Goal: Contribute content: Contribute content

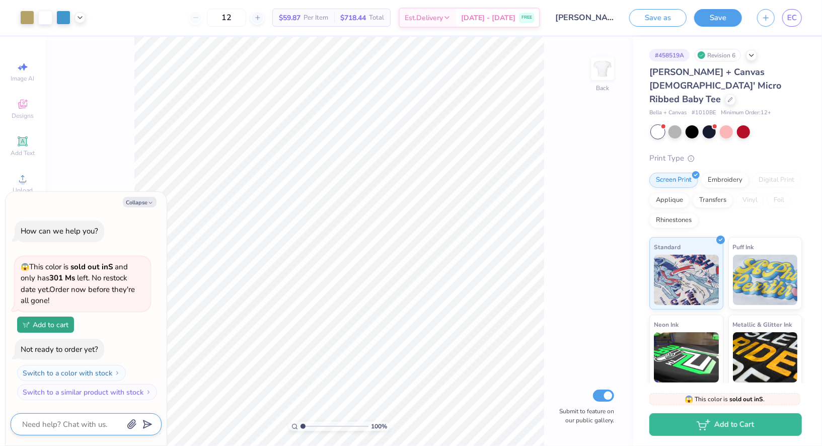
click at [58, 420] on textarea at bounding box center [72, 424] width 102 height 13
type textarea "c"
type textarea "x"
type textarea "ca"
type textarea "x"
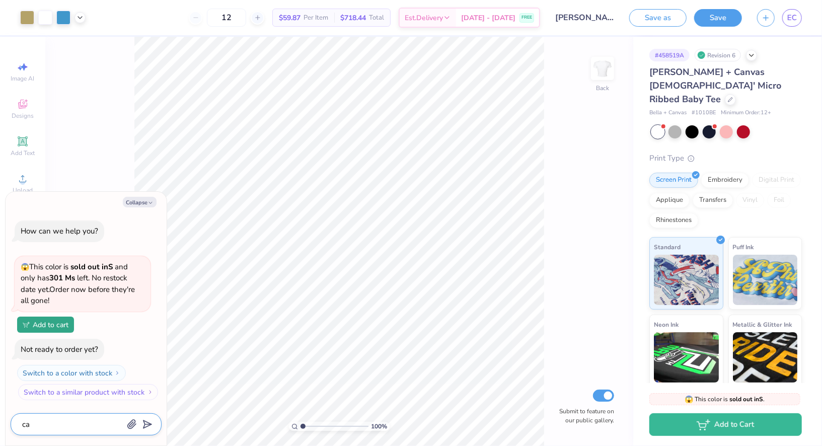
type textarea "can"
type textarea "x"
type textarea "can"
type textarea "x"
type textarea "can y"
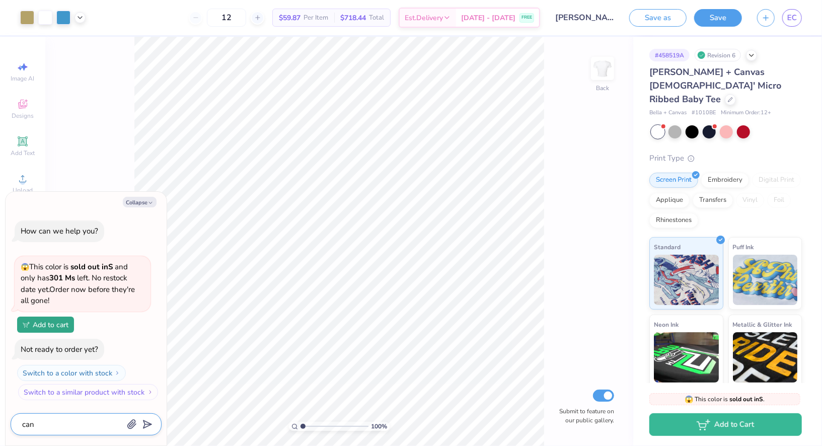
type textarea "x"
type textarea "can yo"
type textarea "x"
type textarea "can you"
type textarea "x"
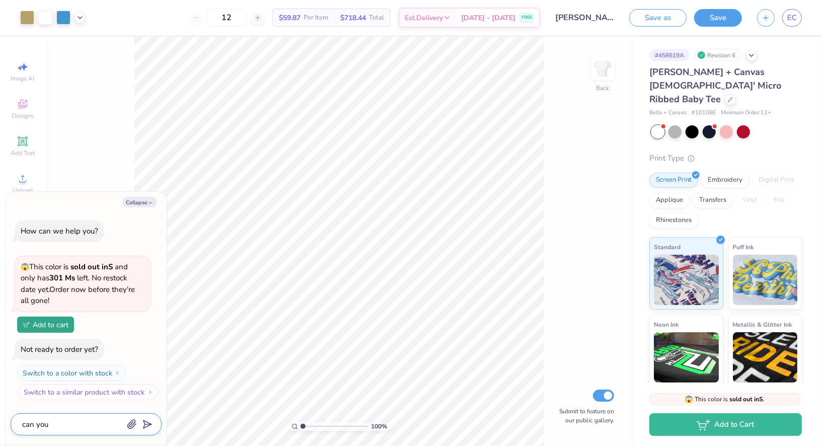
type textarea "can you"
type textarea "x"
type textarea "can you m"
type textarea "x"
type textarea "can you ma"
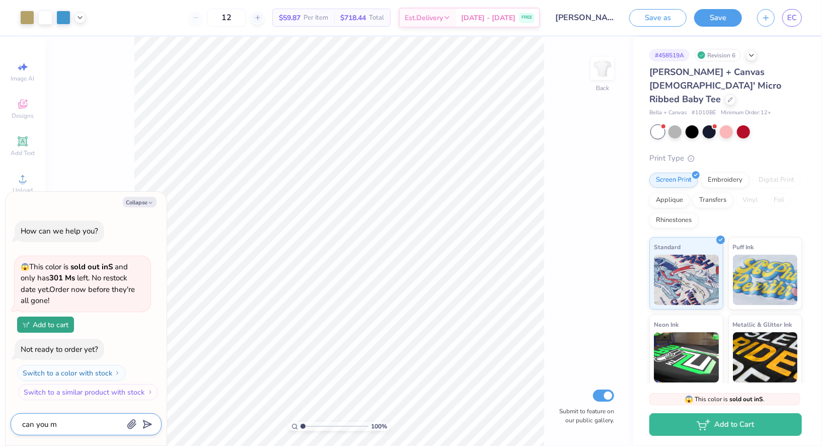
type textarea "x"
type textarea "can you mak"
type textarea "x"
type textarea "can you make"
type textarea "x"
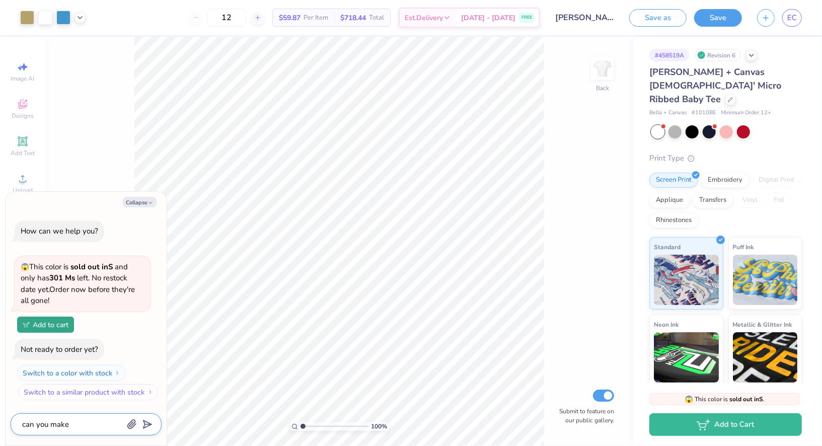
type textarea "can you make"
type textarea "x"
type textarea "can you make i"
type textarea "x"
type textarea "can you make it"
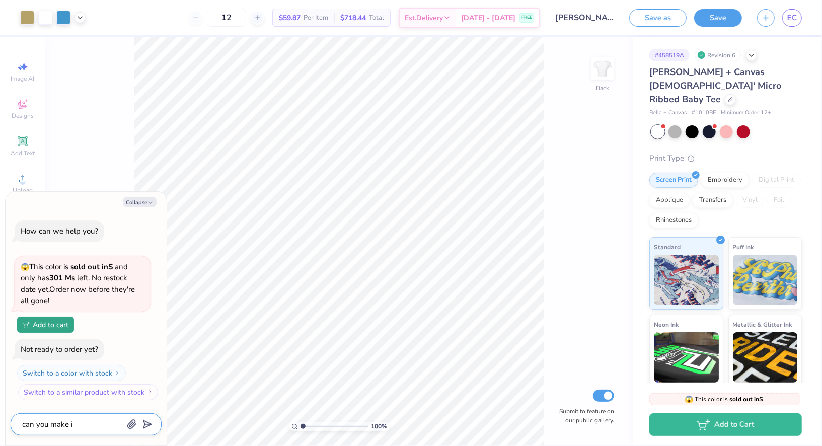
type textarea "x"
type textarea "can you make it"
type textarea "x"
type textarea "can you make it k"
type textarea "x"
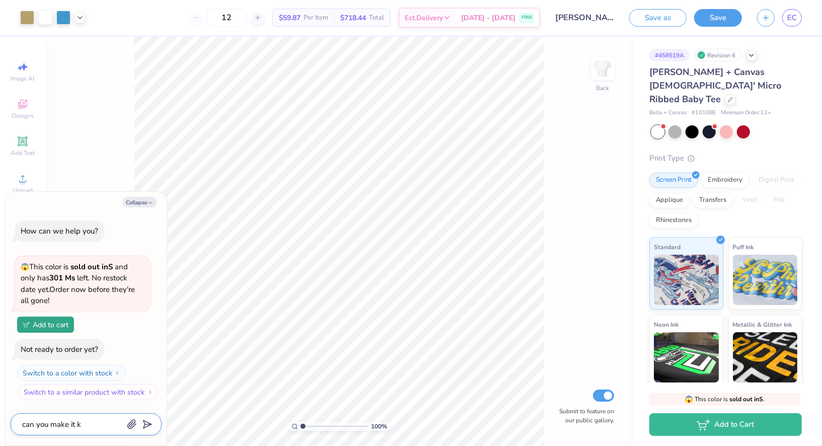
type textarea "can you make it km"
type textarea "x"
type textarea "can you make it kmo"
type textarea "x"
type textarea "can you make it kmor"
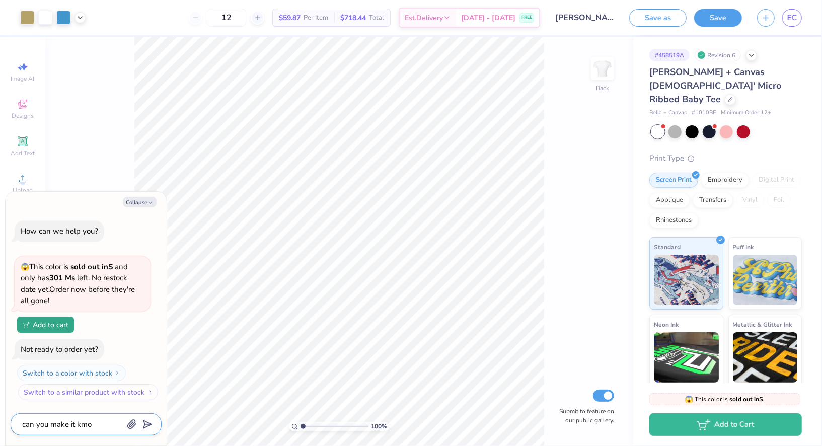
type textarea "x"
type textarea "can you make it kmore"
type textarea "x"
type textarea "can you make it kmore"
type textarea "x"
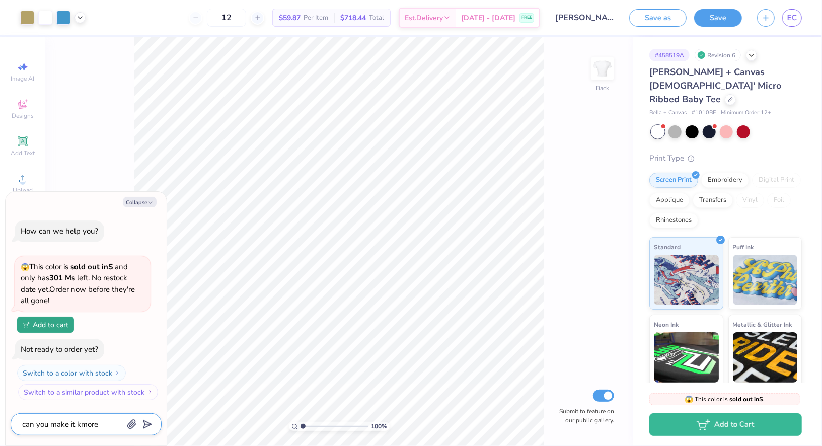
type textarea "can you make it kmore"
type textarea "x"
type textarea "can you make it kmor"
type textarea "x"
type textarea "can you make it kmo"
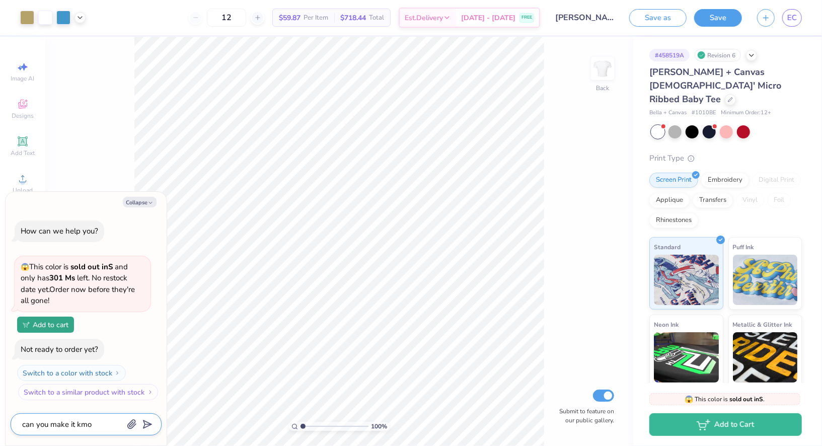
type textarea "x"
type textarea "can you make it km"
type textarea "x"
type textarea "can you make it k"
type textarea "x"
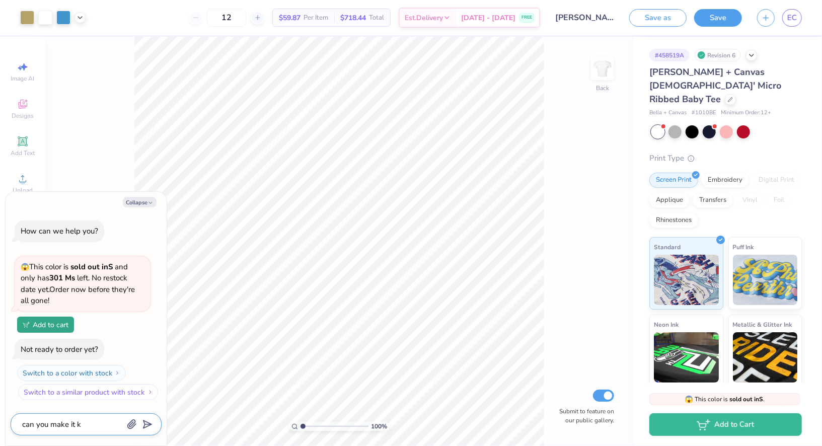
type textarea "can you make it"
type textarea "x"
type textarea "can you make it m"
type textarea "x"
type textarea "can you make it mo"
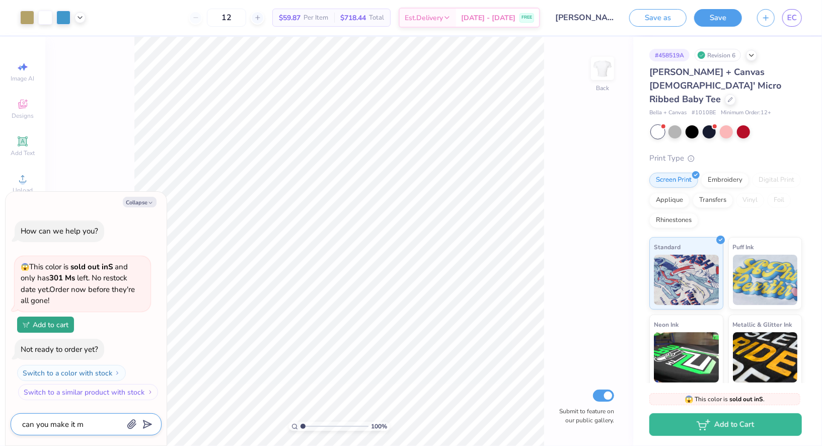
type textarea "x"
type textarea "can you make it mor"
type textarea "x"
type textarea "can you make it more"
type textarea "x"
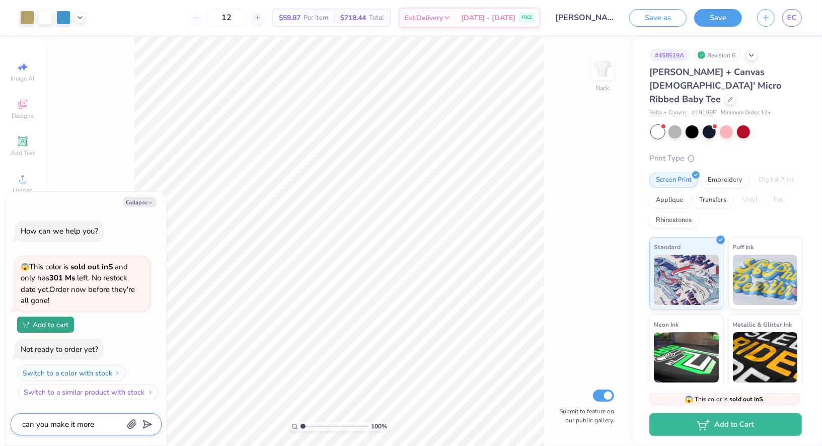
type textarea "can you make it more"
type textarea "x"
type textarea "can you make it more a"
type textarea "x"
type textarea "can you make it more at"
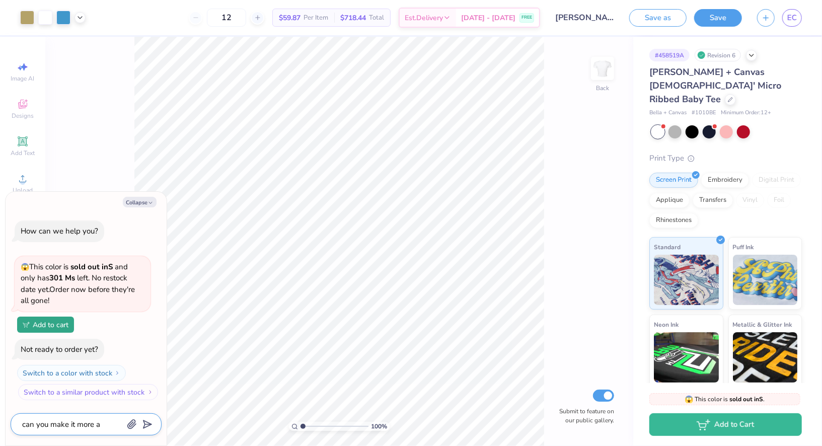
type textarea "x"
type textarea "can you make it more atl"
type textarea "x"
type textarea "can you make it more atl"
type textarea "x"
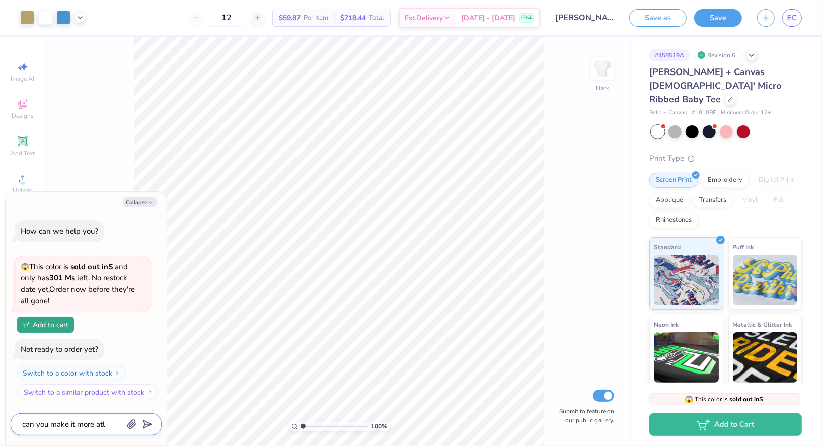
type textarea "can you make it more atl v"
type textarea "x"
type textarea "can you make it more atl"
type textarea "x"
type textarea "can you make it more atl s"
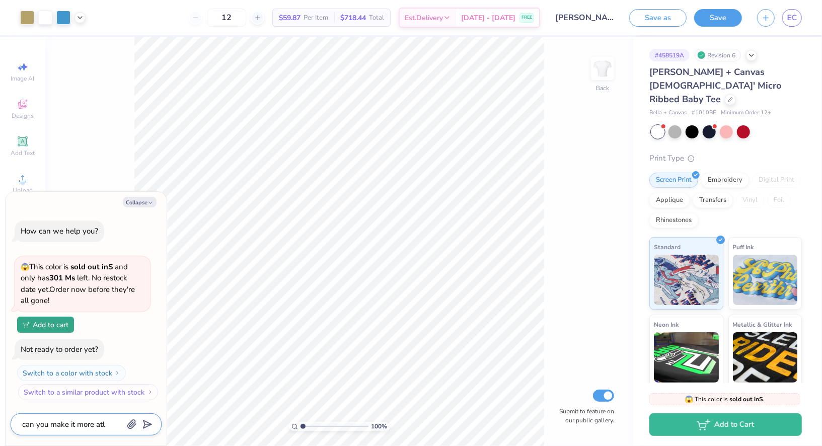
type textarea "x"
type textarea "can you make it more atl sc"
type textarea "x"
type textarea "can you make it more atl scr"
type textarea "x"
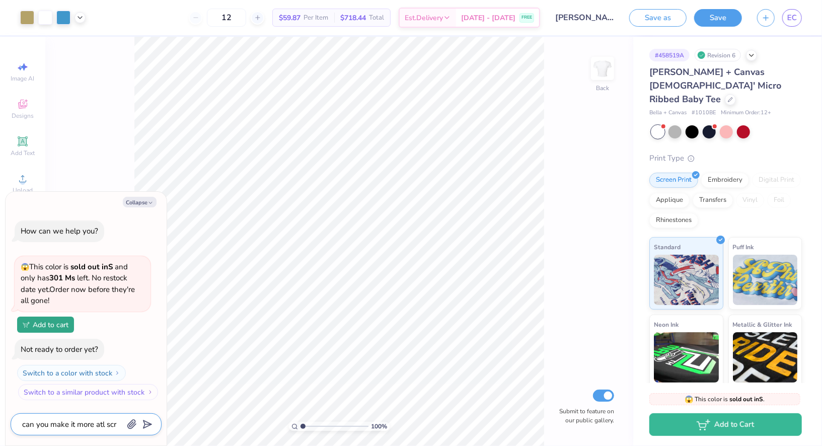
type textarea "can you make it more atl scra"
type textarea "x"
type textarea "can you make it more atl scrao"
type textarea "x"
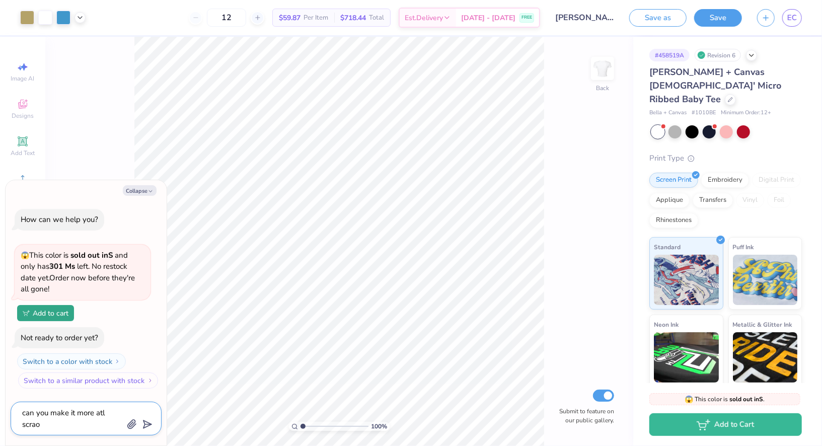
type textarea "can you make it more atl scra"
type textarea "x"
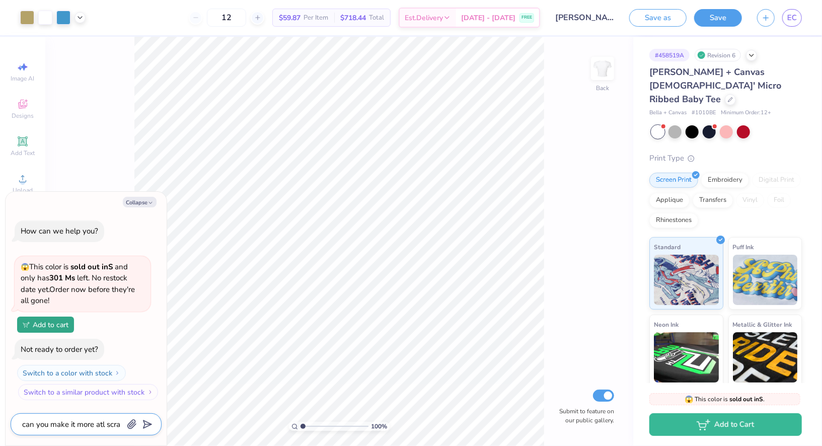
type textarea "can you make it more atl scrap"
type textarea "x"
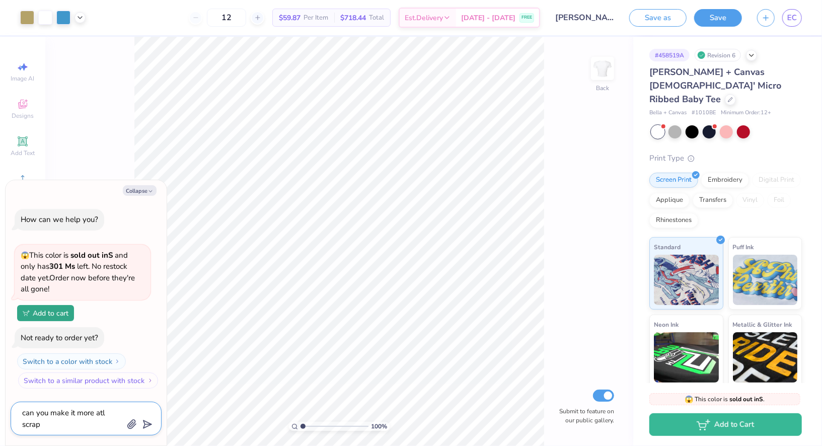
type textarea "can you make it more atl scrapb"
type textarea "x"
type textarea "can you make it more atl scrapbo"
type textarea "x"
type textarea "can you make it more atl scrapboo"
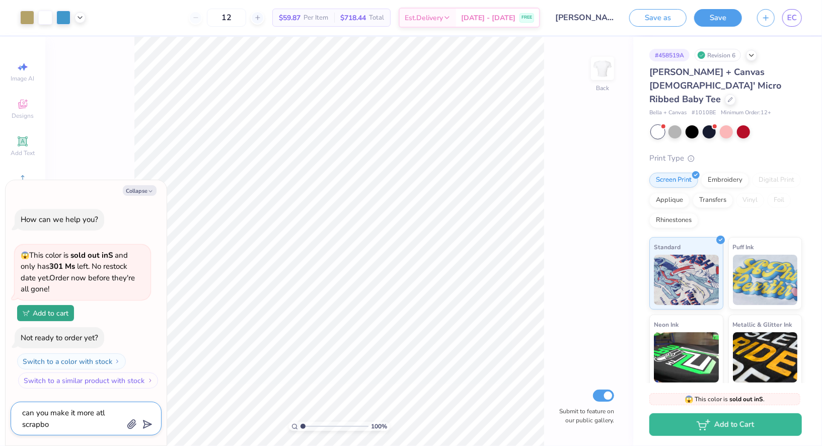
type textarea "x"
type textarea "can you make it more atl scrapbook"
type textarea "x"
type textarea "can you make it more atl scrapbook"
type textarea "x"
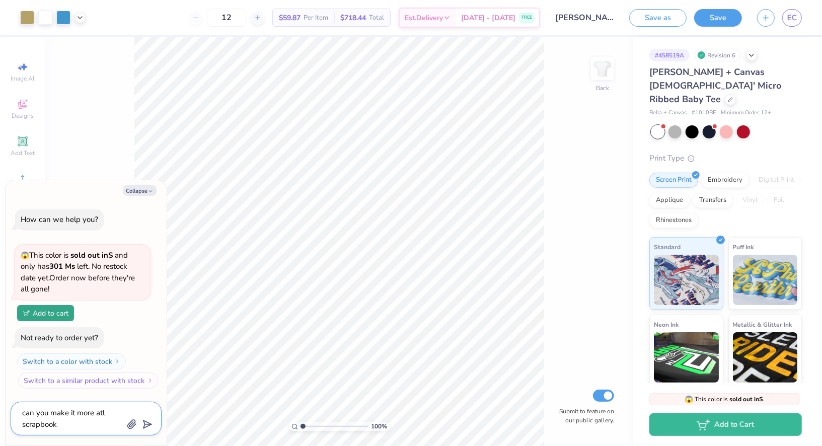
type textarea "can you make it more atl scrapbook v"
type textarea "x"
type textarea "can you make it more atl scrapbook vi"
type textarea "x"
type textarea "can you make it more atl scrapbook vib"
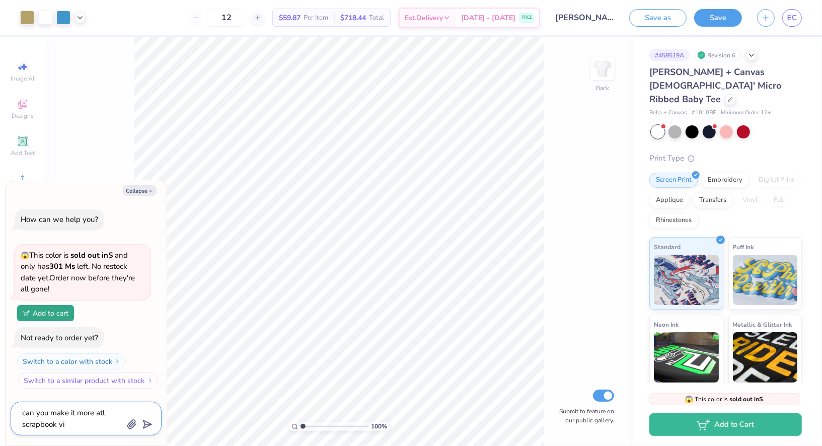
type textarea "x"
type textarea "can you make it more atl scrapbook vibe"
type textarea "x"
type textarea "can you make it more atl scrapbook vibes"
type textarea "x"
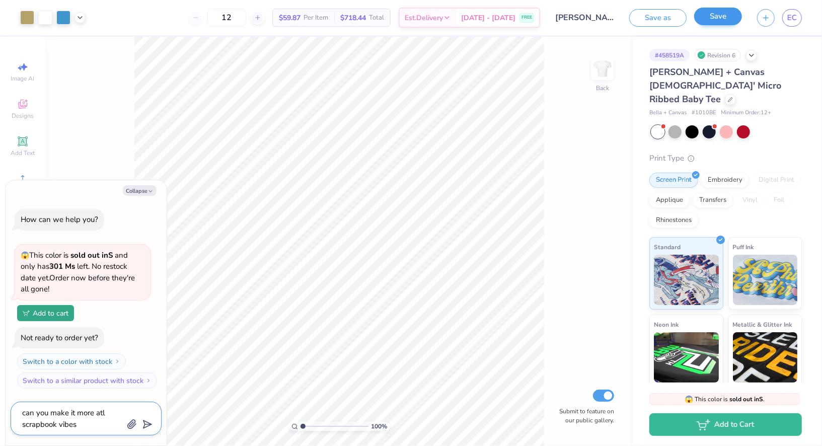
type textarea "can you make it more atl scrapbook vibes"
click at [724, 16] on button "Save" at bounding box center [718, 17] width 48 height 18
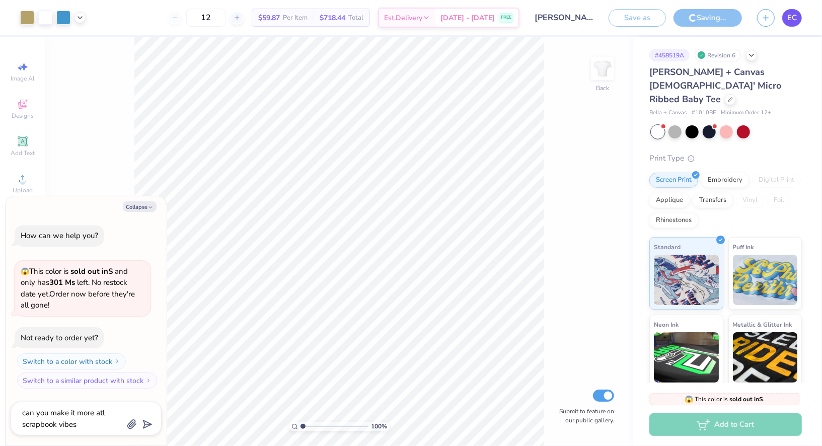
click at [786, 18] on link "EC" at bounding box center [792, 18] width 20 height 18
click at [790, 13] on span "EC" at bounding box center [792, 18] width 10 height 12
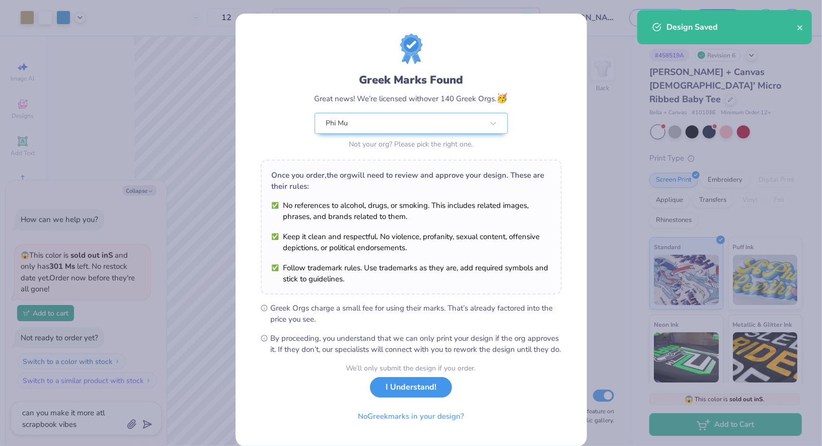
click at [397, 389] on button "I Understand!" at bounding box center [411, 387] width 82 height 21
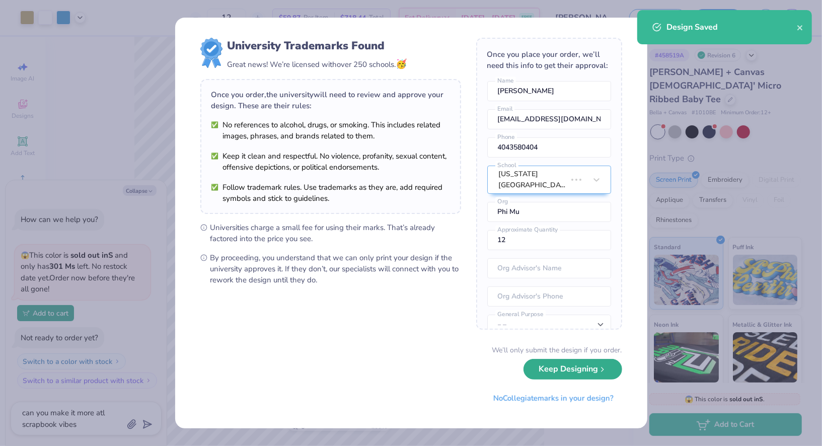
click at [545, 378] on button "Keep Designing" at bounding box center [572, 369] width 99 height 21
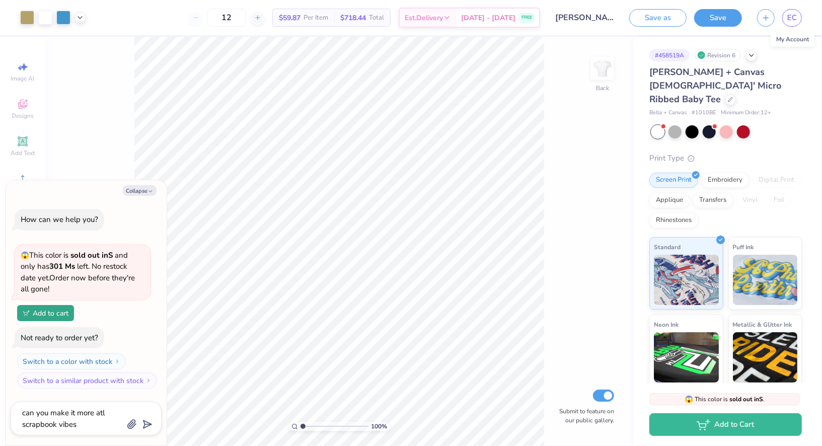
type textarea "x"
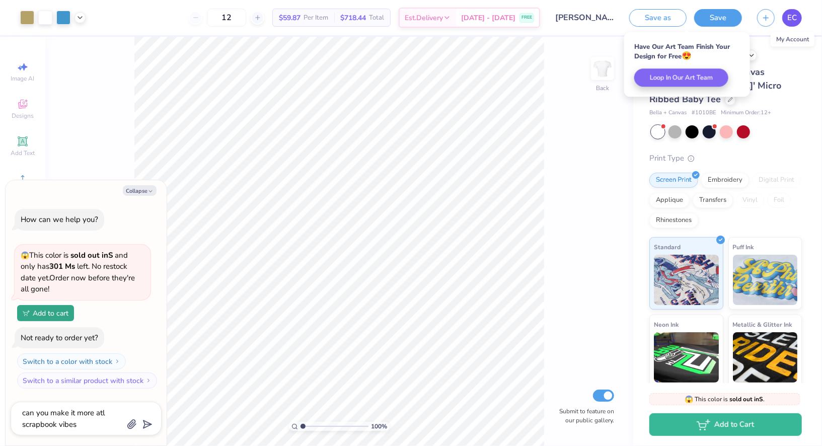
click at [790, 20] on span "EC" at bounding box center [792, 18] width 10 height 12
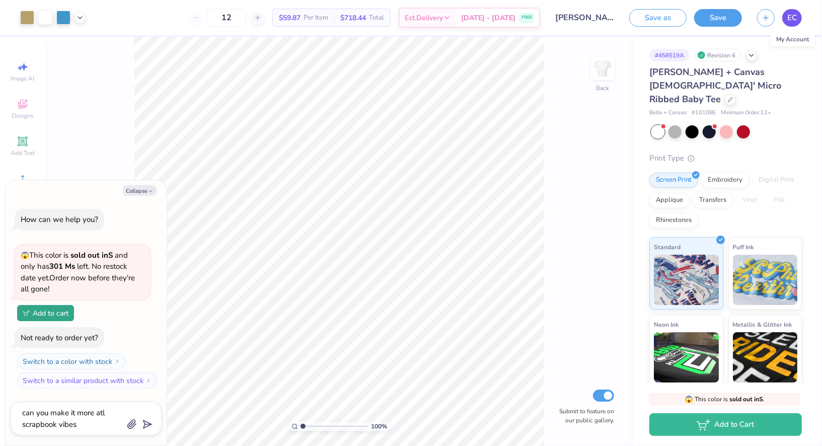
click at [793, 18] on span "EC" at bounding box center [792, 18] width 10 height 12
click at [786, 22] on link "EC" at bounding box center [792, 18] width 20 height 18
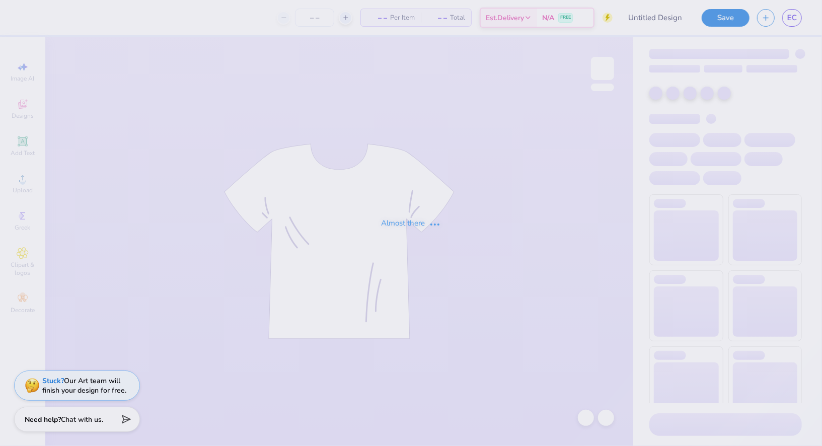
type input "[PERSON_NAME] : [US_STATE][GEOGRAPHIC_DATA]"
type input "24"
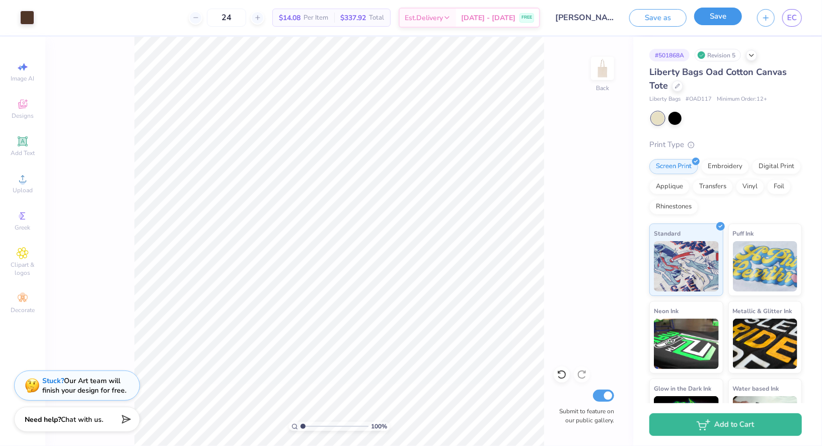
click at [711, 16] on button "Save" at bounding box center [718, 17] width 48 height 18
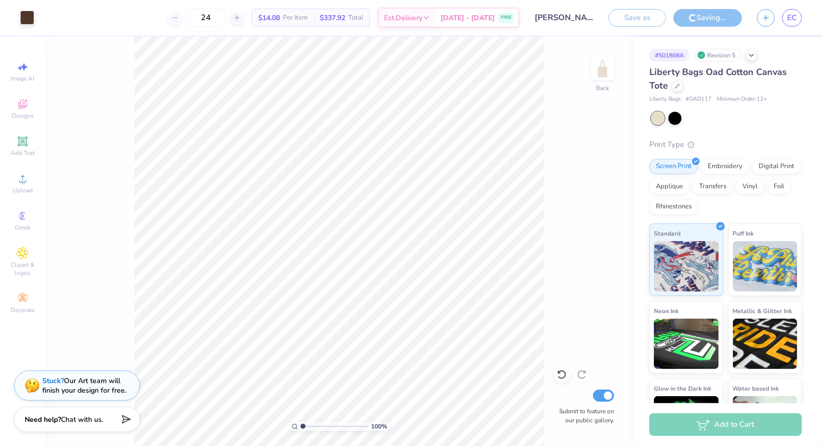
click at [803, 32] on div "Save as Saving... EC" at bounding box center [714, 17] width 213 height 35
click at [790, 21] on span "EC" at bounding box center [792, 18] width 10 height 12
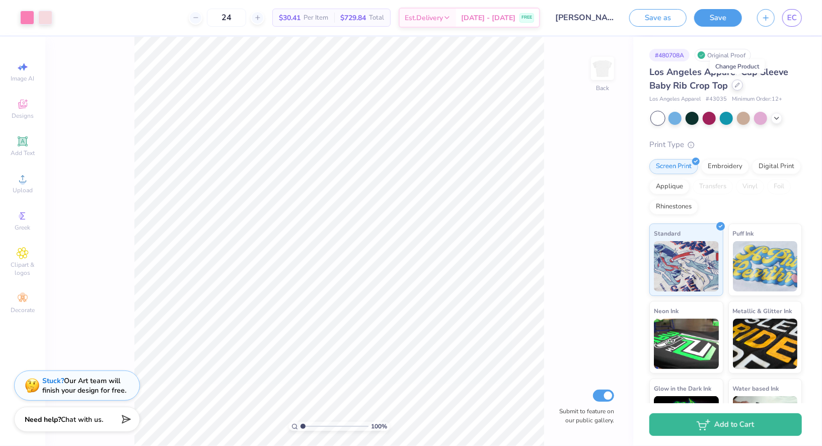
click at [738, 85] on icon at bounding box center [737, 85] width 4 height 4
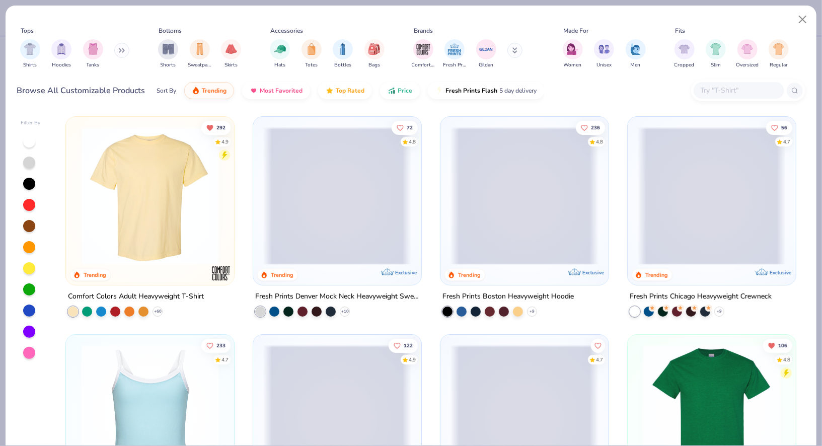
click at [523, 51] on div "Comfort Colors Fresh Prints Gildan" at bounding box center [473, 53] width 127 height 37
click at [513, 49] on icon at bounding box center [515, 49] width 4 height 2
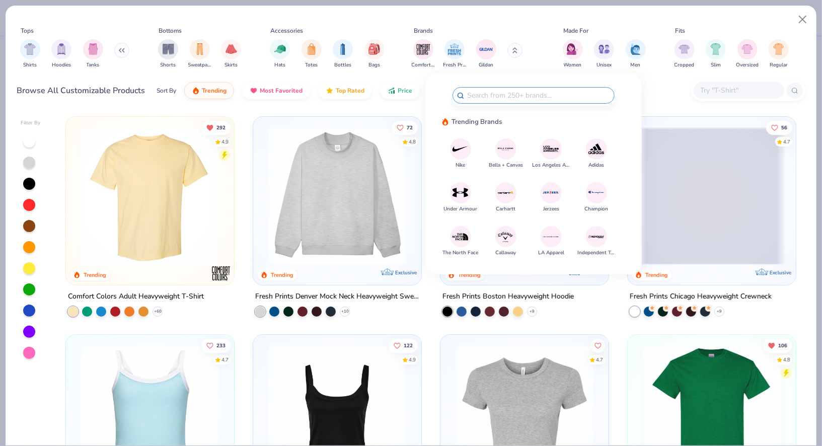
click at [508, 145] on img at bounding box center [506, 149] width 18 height 18
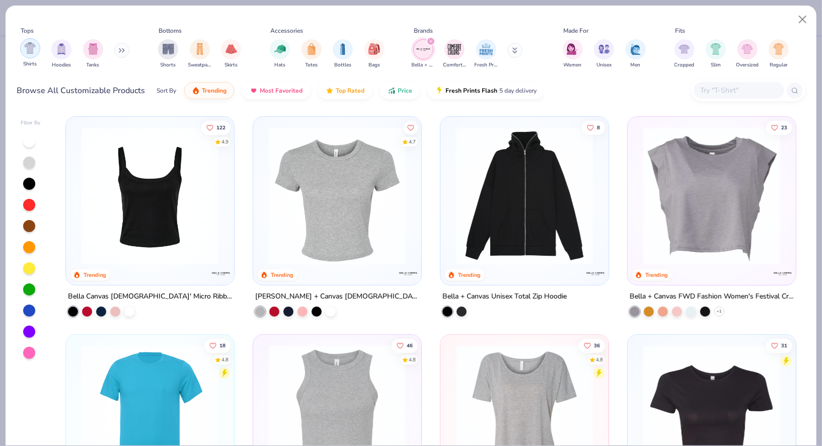
click at [35, 51] on img "filter for Shirts" at bounding box center [30, 48] width 12 height 12
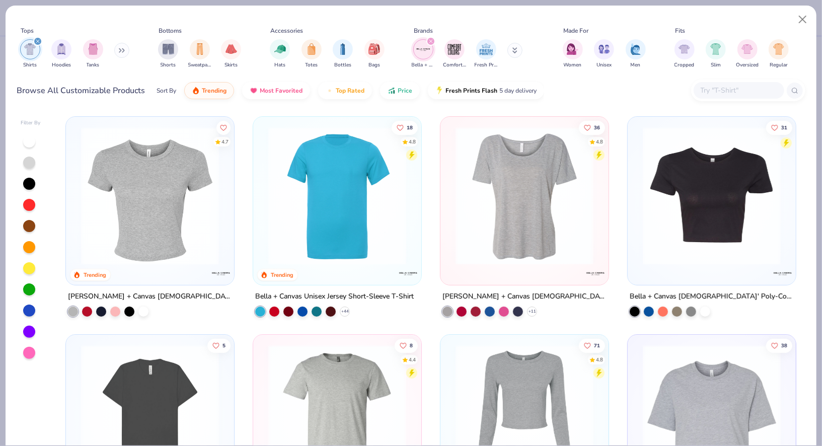
click at [137, 186] on img at bounding box center [150, 196] width 148 height 138
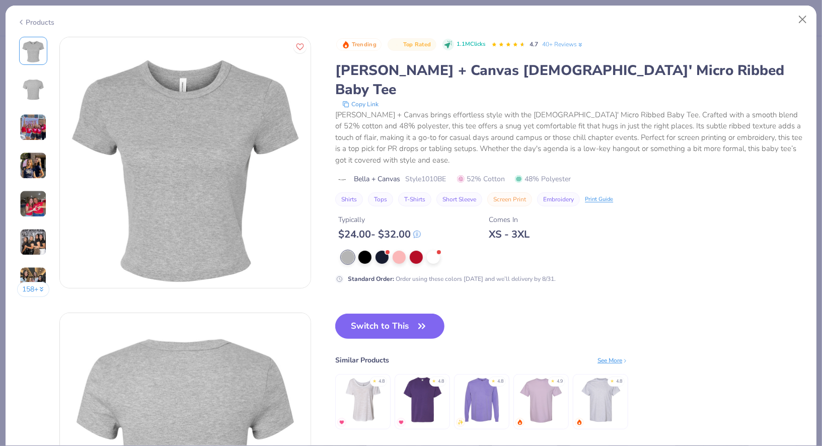
click at [438, 251] on div at bounding box center [539, 257] width 396 height 13
click at [436, 250] on div at bounding box center [433, 256] width 13 height 13
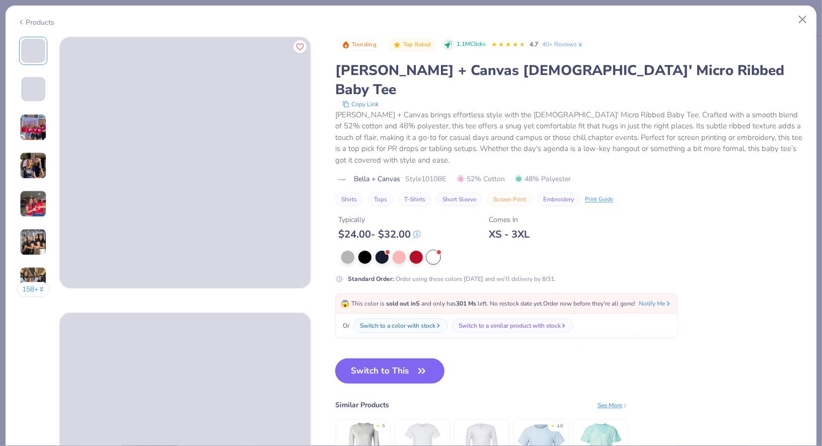
click at [389, 358] on button "Switch to This" at bounding box center [389, 370] width 109 height 25
click at [382, 366] on button "Switch to This" at bounding box center [389, 370] width 109 height 25
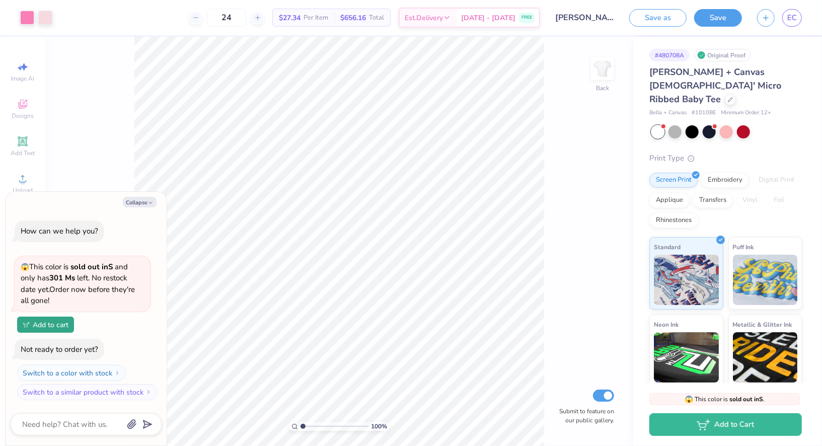
click at [687, 87] on span "Bella + Canvas Ladies' Micro Ribbed Baby Tee" at bounding box center [715, 85] width 132 height 39
click at [725, 93] on div at bounding box center [730, 98] width 11 height 11
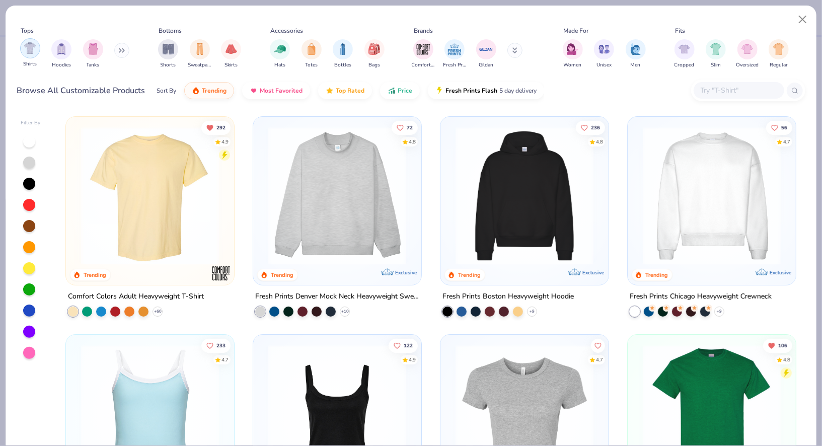
click at [33, 47] on img "filter for Shirts" at bounding box center [30, 48] width 12 height 12
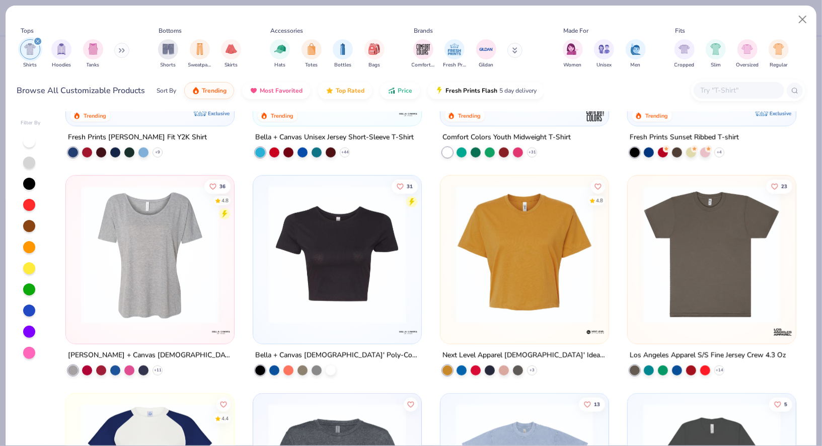
scroll to position [613, 0]
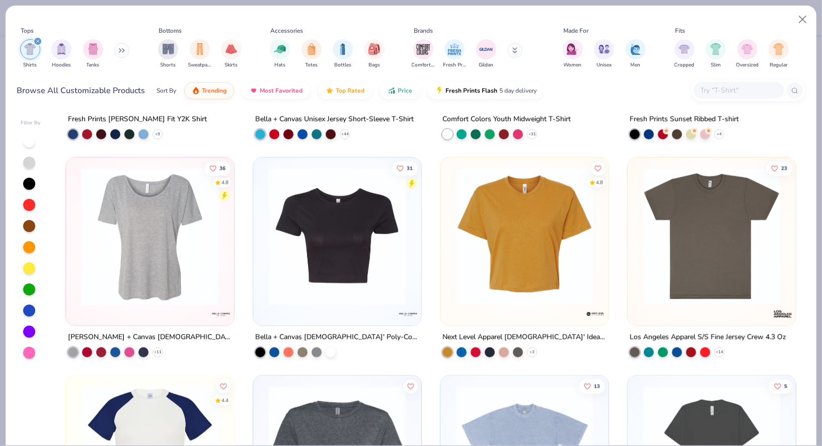
click at [333, 261] on img at bounding box center [337, 237] width 148 height 138
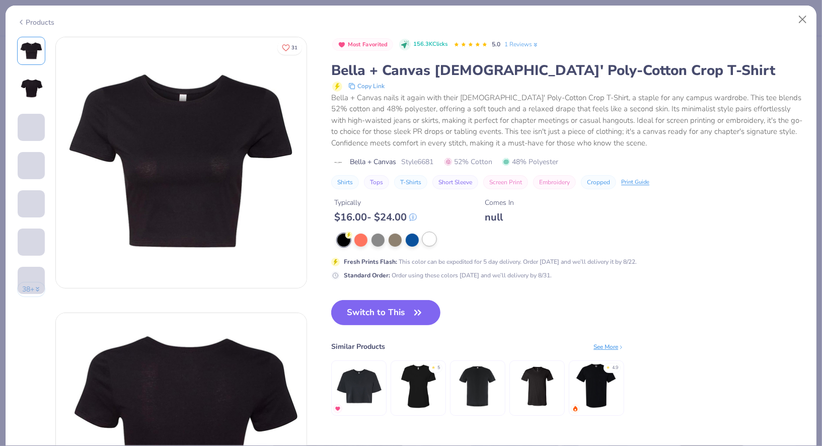
click at [432, 242] on div at bounding box center [429, 238] width 13 height 13
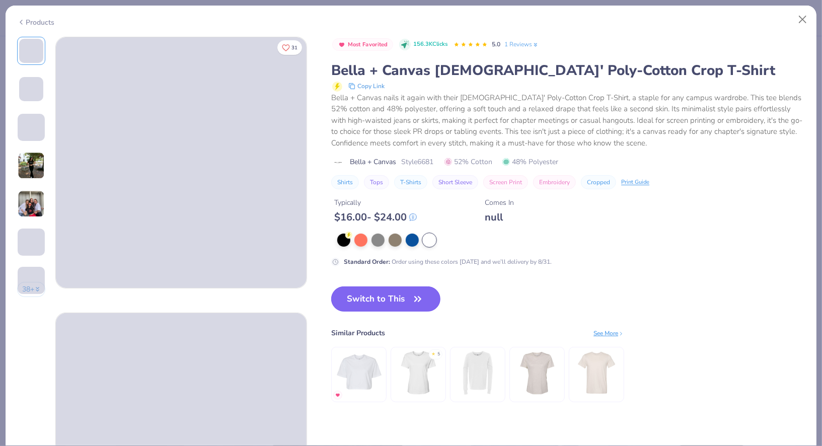
click at [383, 291] on button "Switch to This" at bounding box center [385, 298] width 109 height 25
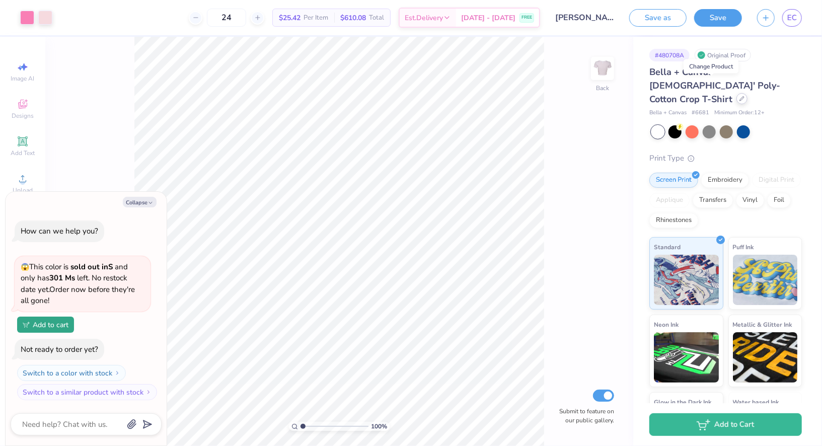
click at [739, 96] on icon at bounding box center [741, 98] width 5 height 5
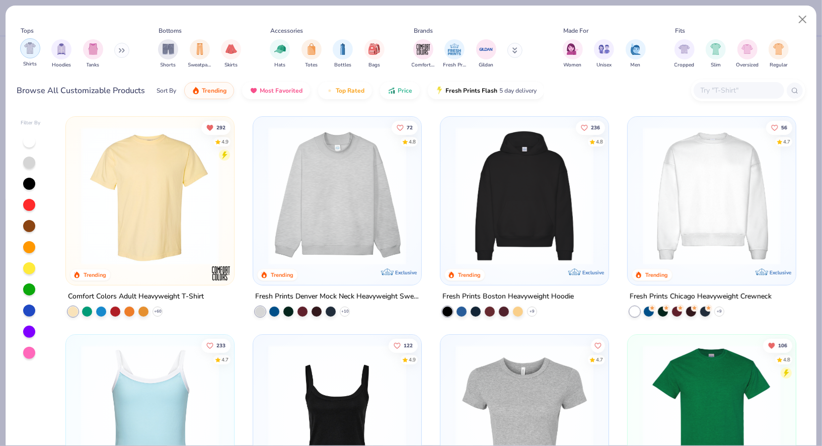
click at [35, 44] on div "filter for Shirts" at bounding box center [30, 48] width 20 height 20
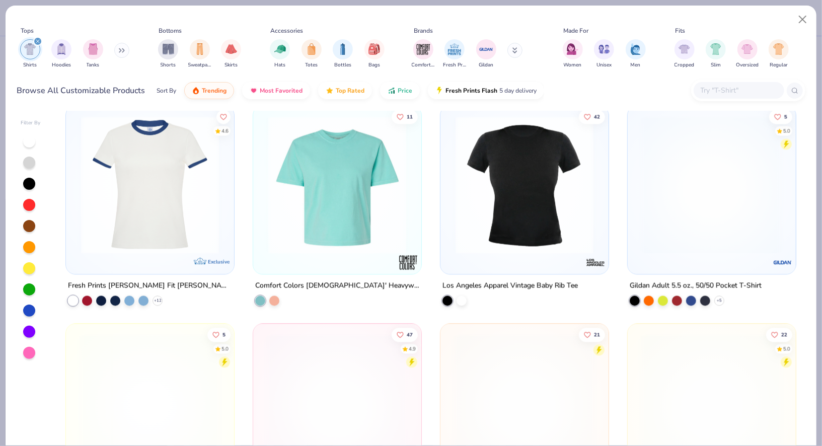
scroll to position [1325, 0]
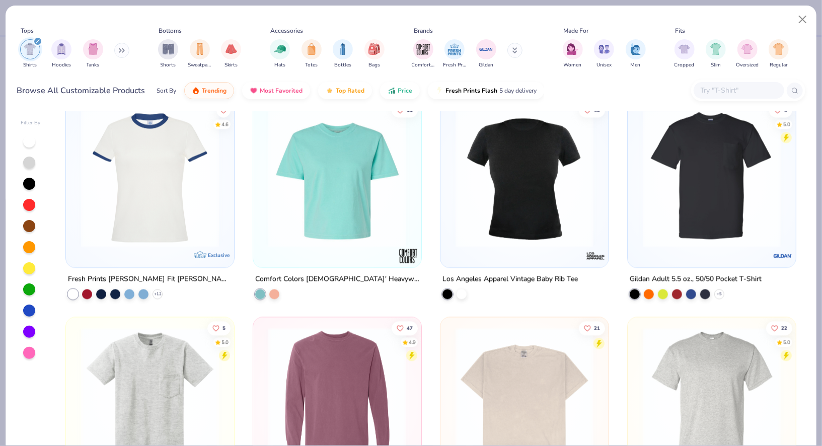
click at [487, 194] on img at bounding box center [524, 178] width 148 height 138
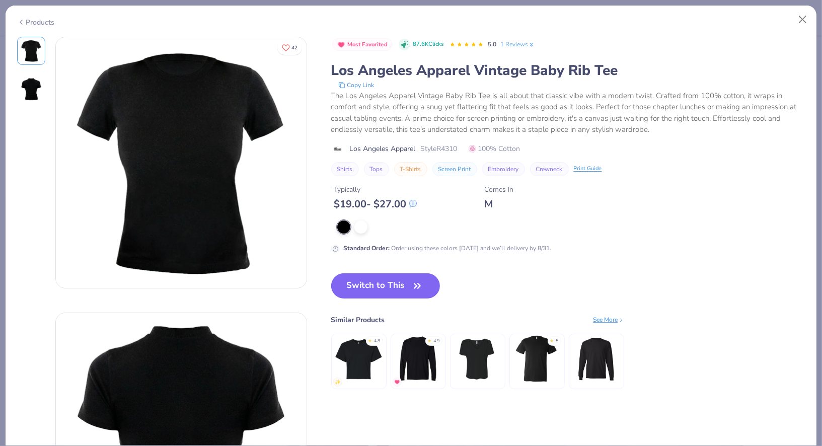
click at [371, 291] on button "Switch to This" at bounding box center [385, 285] width 109 height 25
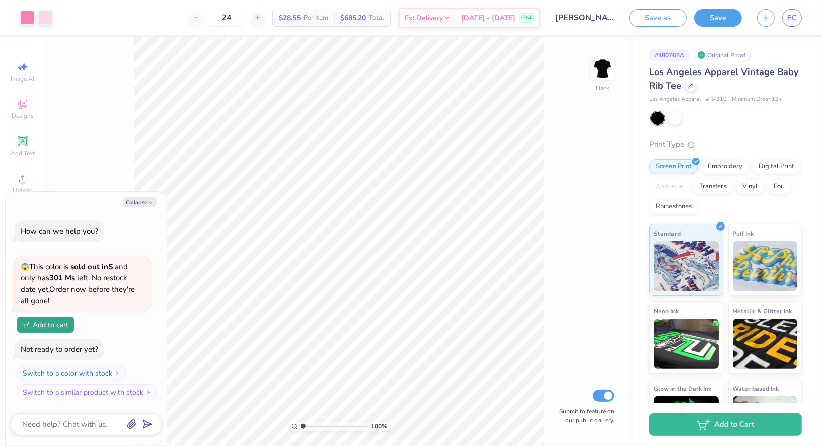
click at [684, 111] on div "Los Angeles Apparel Vintage Baby Rib Tee Los Angeles Apparel # R4310 Minimum Or…" at bounding box center [725, 257] width 152 height 385
click at [677, 123] on div at bounding box center [674, 117] width 13 height 13
click at [682, 89] on div "Los Angeles Apparel Vintage Baby Rib Tee" at bounding box center [725, 78] width 152 height 27
click at [689, 89] on div at bounding box center [690, 84] width 11 height 11
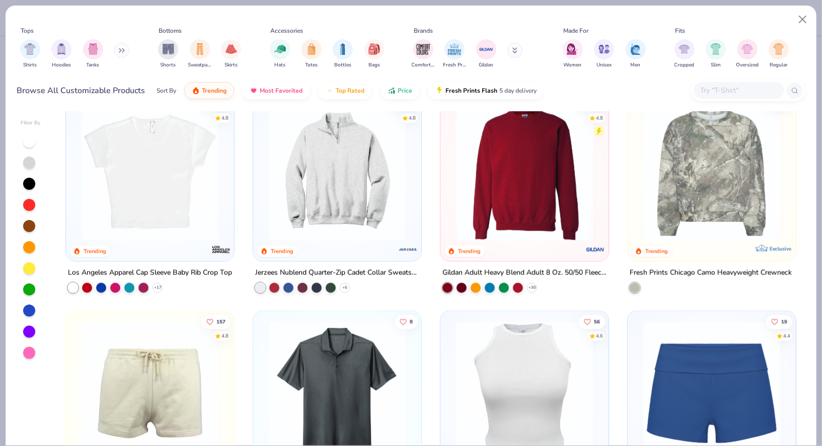
scroll to position [977, 0]
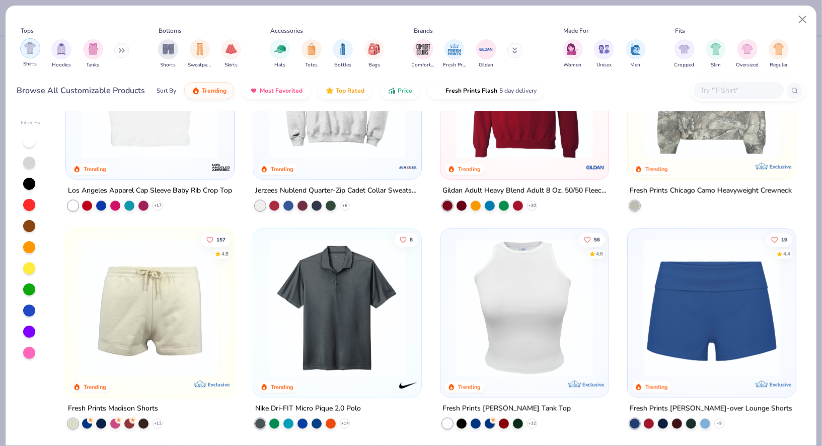
click at [34, 52] on img "filter for Shirts" at bounding box center [30, 48] width 12 height 12
type textarea "x"
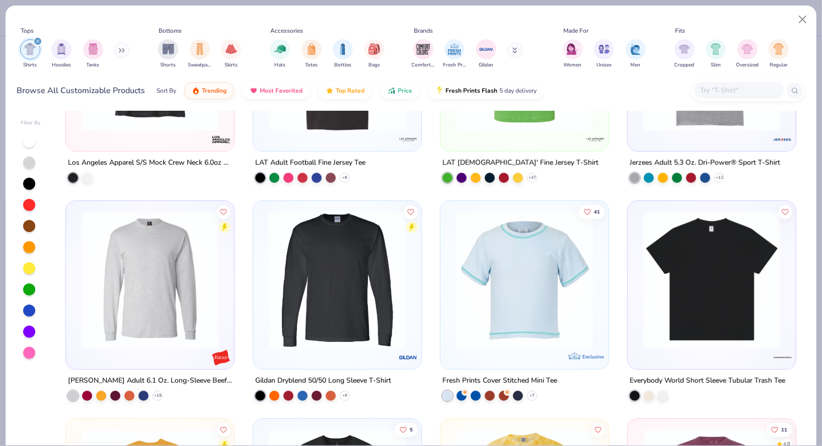
scroll to position [4490, 0]
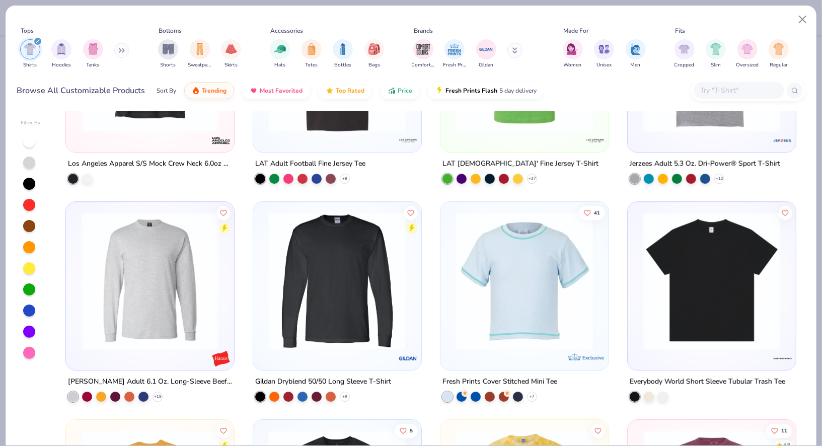
click at [754, 93] on input "text" at bounding box center [737, 91] width 77 height 12
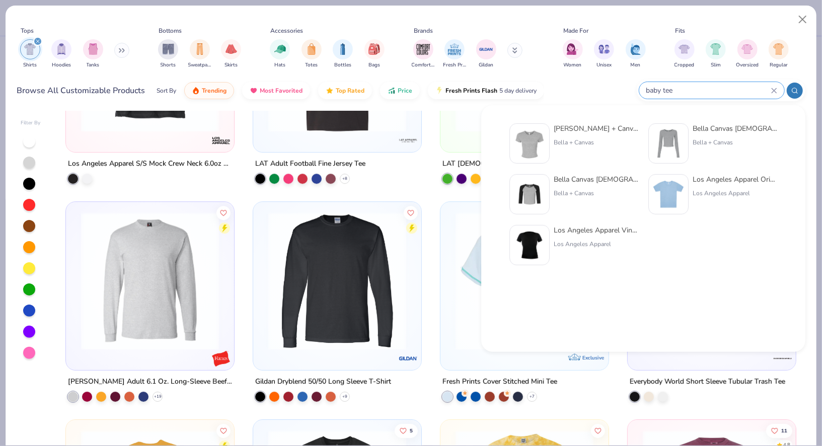
type input "baby tee"
click at [687, 203] on div at bounding box center [668, 194] width 40 height 40
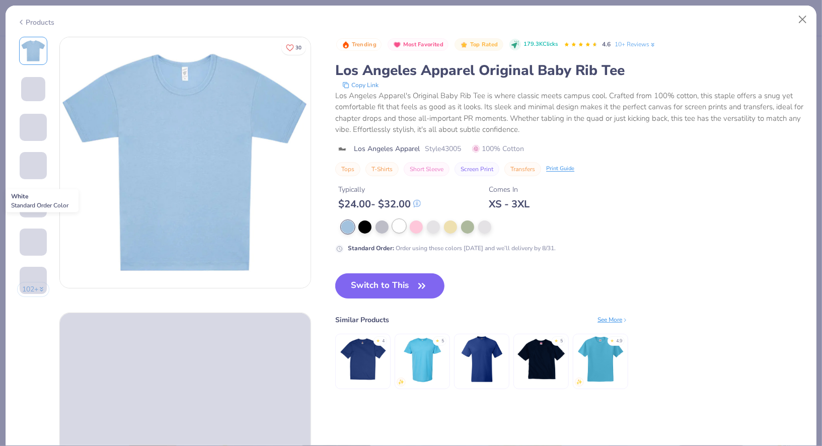
click at [401, 226] on div at bounding box center [398, 225] width 13 height 13
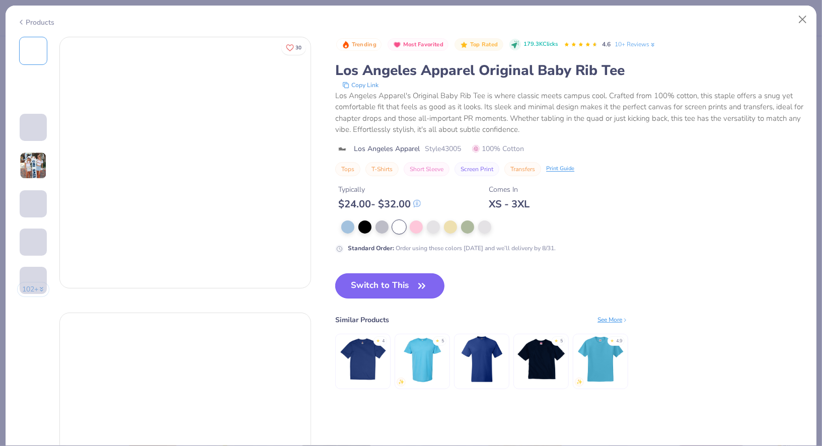
click at [383, 287] on button "Switch to This" at bounding box center [389, 285] width 109 height 25
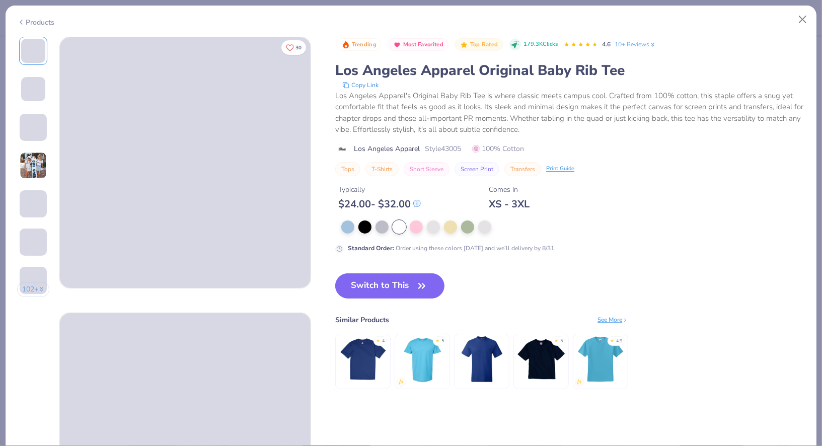
click at [36, 162] on img at bounding box center [33, 165] width 27 height 27
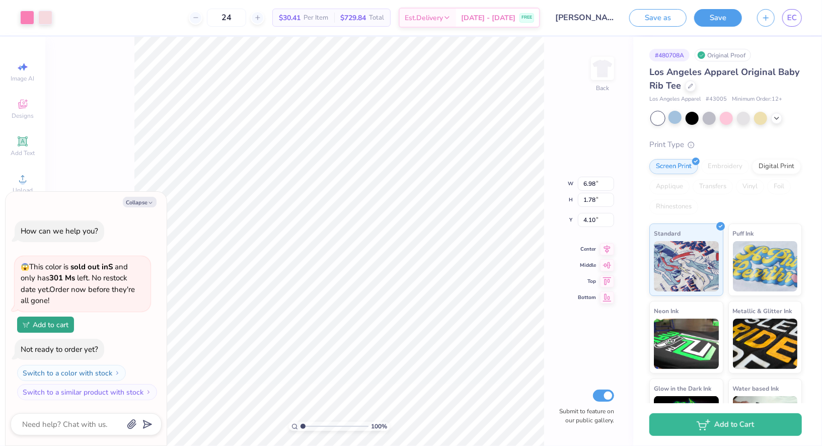
type textarea "x"
type input "1.39"
type textarea "x"
type input "2.11"
click at [689, 91] on div "Los Angeles Apparel Original Baby Rib Tee" at bounding box center [725, 78] width 152 height 27
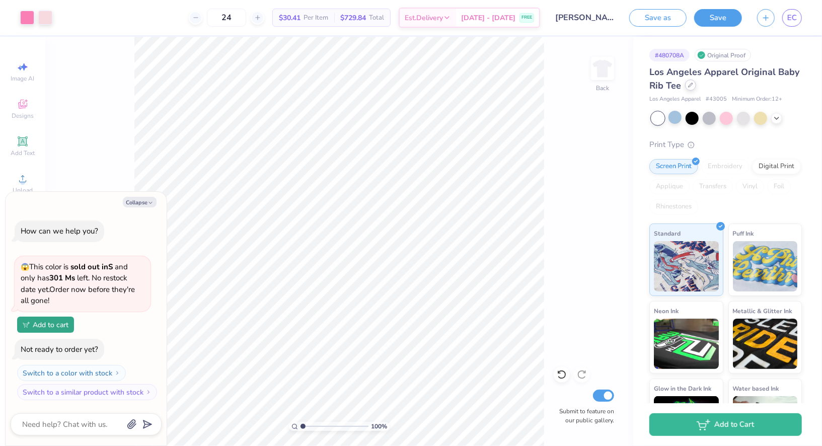
click at [690, 91] on div at bounding box center [690, 84] width 11 height 11
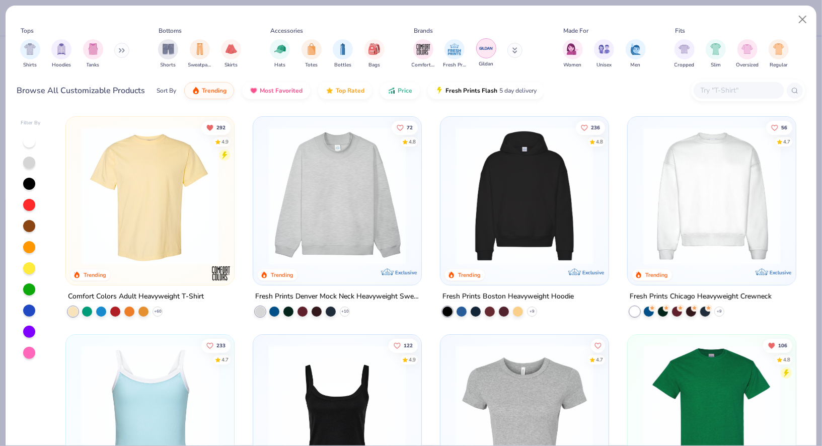
click at [487, 50] on img "filter for Gildan" at bounding box center [486, 48] width 15 height 15
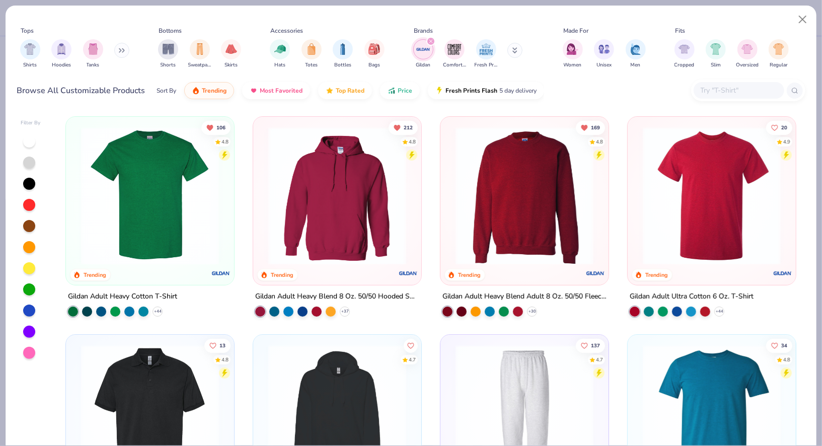
click at [131, 200] on img at bounding box center [150, 196] width 148 height 138
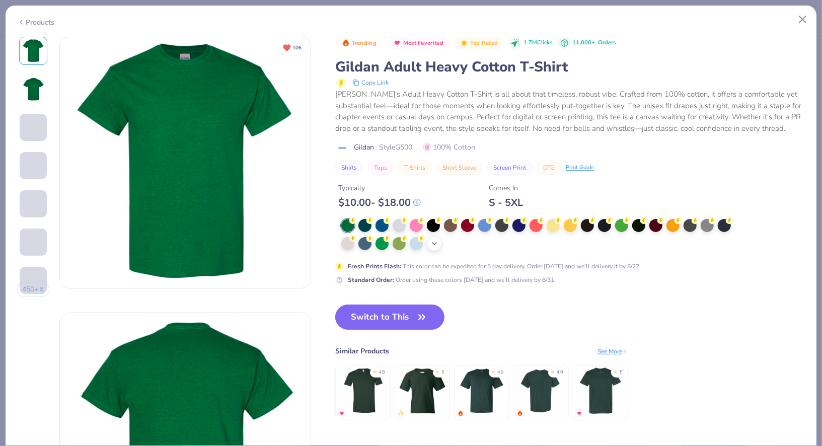
click at [436, 244] on icon at bounding box center [434, 244] width 8 height 8
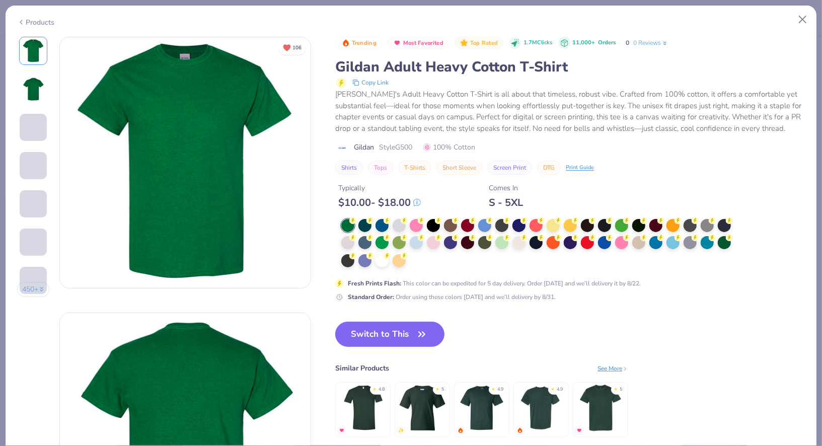
click at [418, 259] on div at bounding box center [539, 243] width 396 height 49
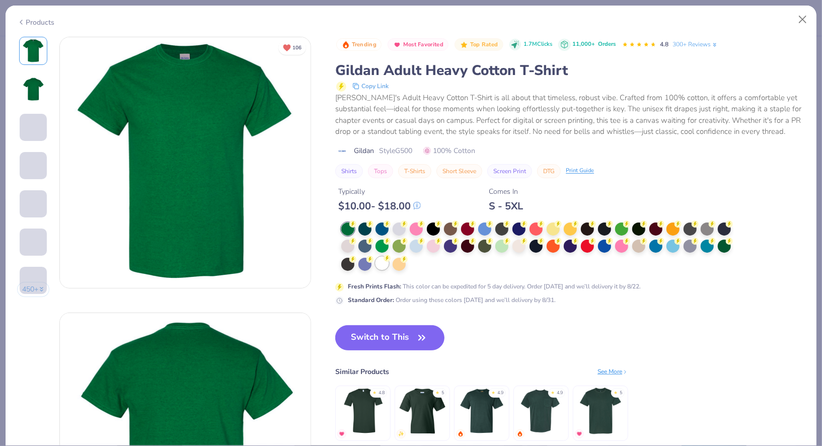
click at [379, 264] on div at bounding box center [381, 263] width 13 height 13
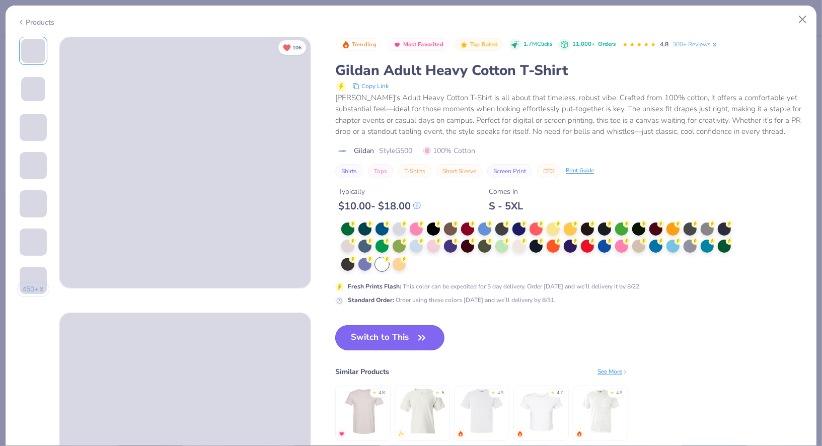
click at [393, 335] on button "Switch to This" at bounding box center [389, 337] width 109 height 25
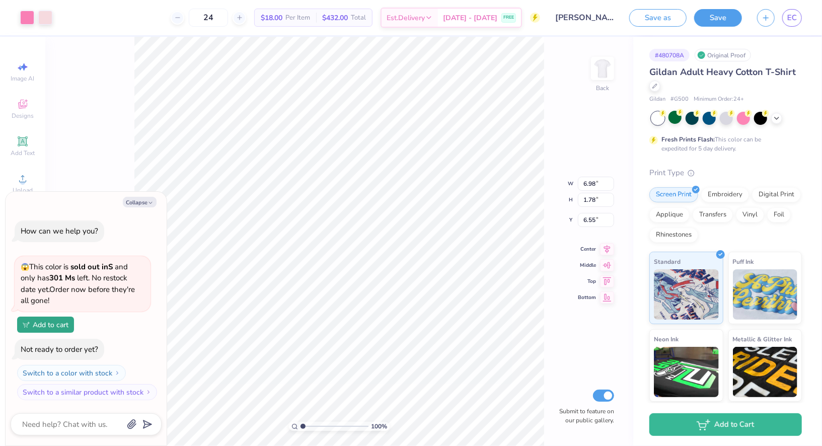
type textarea "x"
type input "3.80"
click at [793, 14] on span "EC" at bounding box center [792, 18] width 10 height 12
type textarea "x"
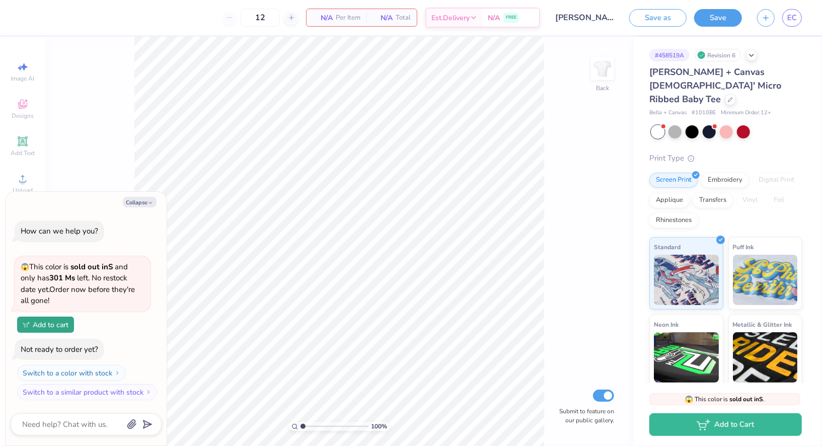
type textarea "x"
click at [789, 22] on span "EC" at bounding box center [792, 18] width 10 height 12
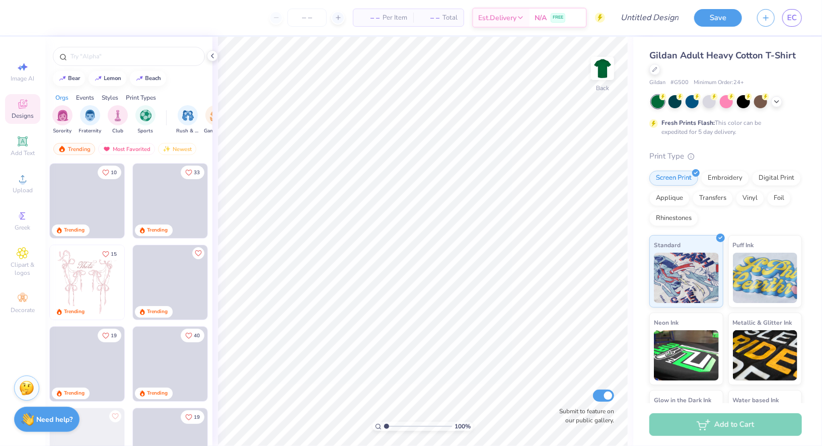
click at [768, 101] on div at bounding box center [726, 101] width 150 height 13
click at [776, 101] on polyline at bounding box center [776, 101] width 4 height 2
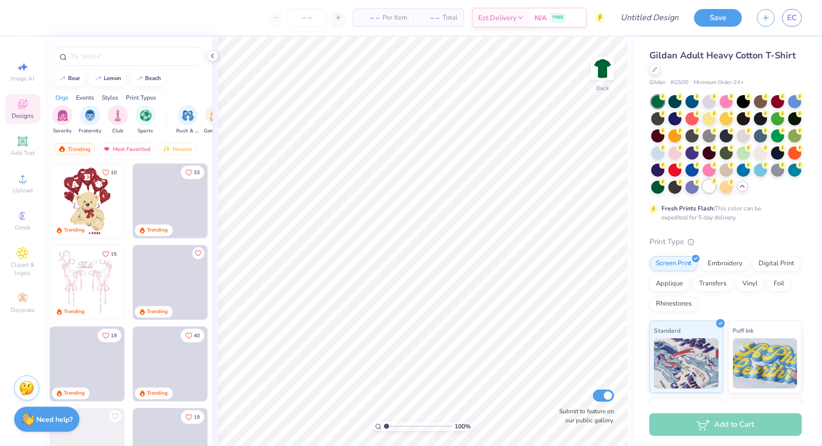
click at [704, 185] on div at bounding box center [708, 186] width 13 height 13
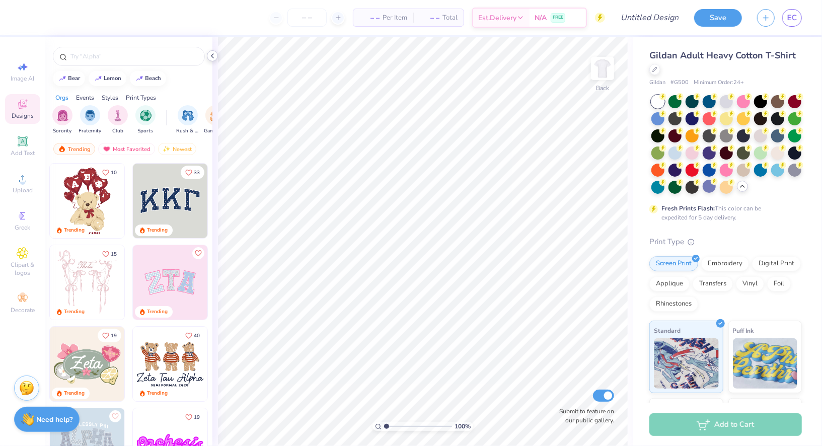
click at [211, 54] on icon at bounding box center [212, 56] width 8 height 8
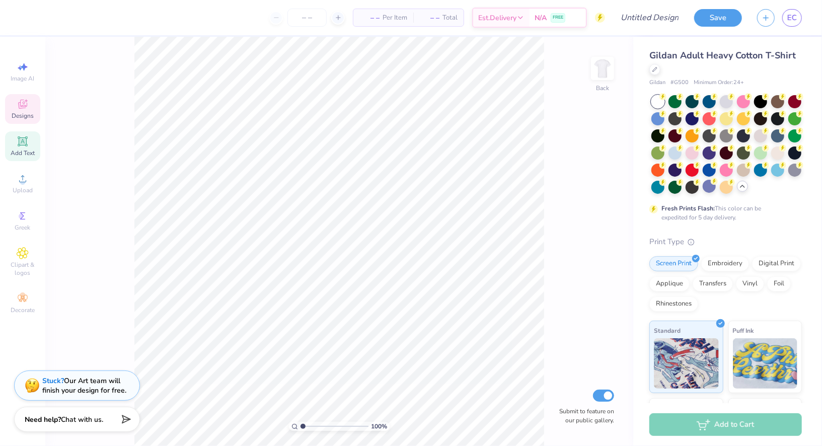
click at [24, 138] on icon at bounding box center [23, 141] width 8 height 8
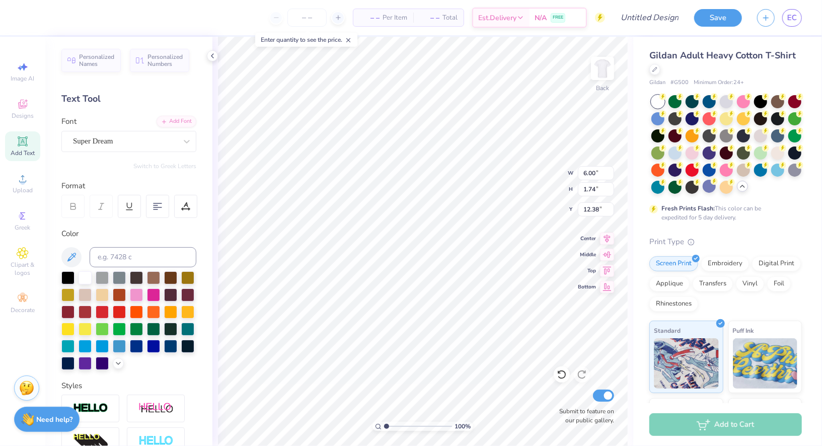
scroll to position [1, 1]
type textarea "This house reminds me of mu"
click at [149, 213] on div at bounding box center [157, 206] width 23 height 23
click at [109, 136] on div "Super Dream" at bounding box center [125, 141] width 106 height 16
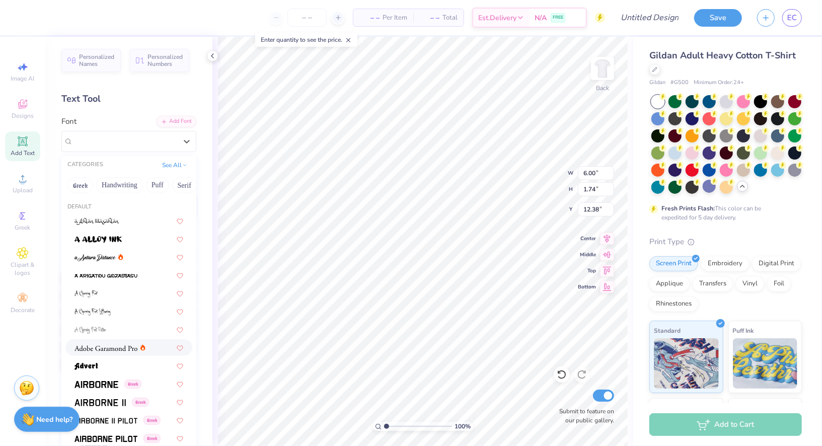
click at [132, 350] on img at bounding box center [105, 348] width 63 height 7
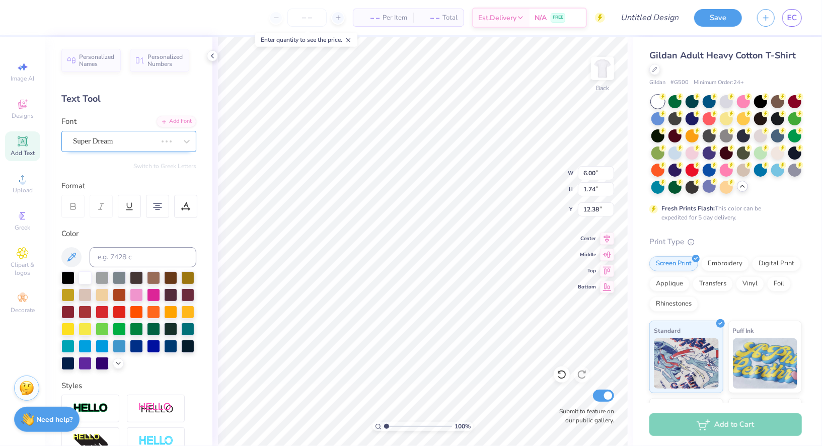
click at [152, 144] on div "Super Dream" at bounding box center [115, 141] width 86 height 16
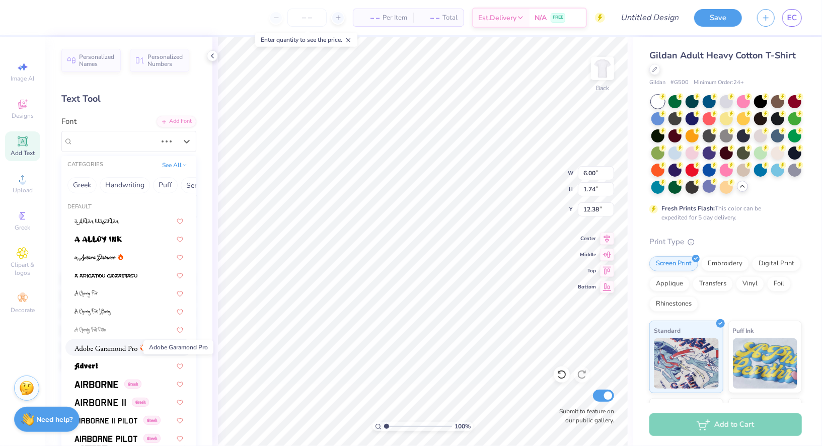
click at [107, 350] on img at bounding box center [105, 348] width 63 height 7
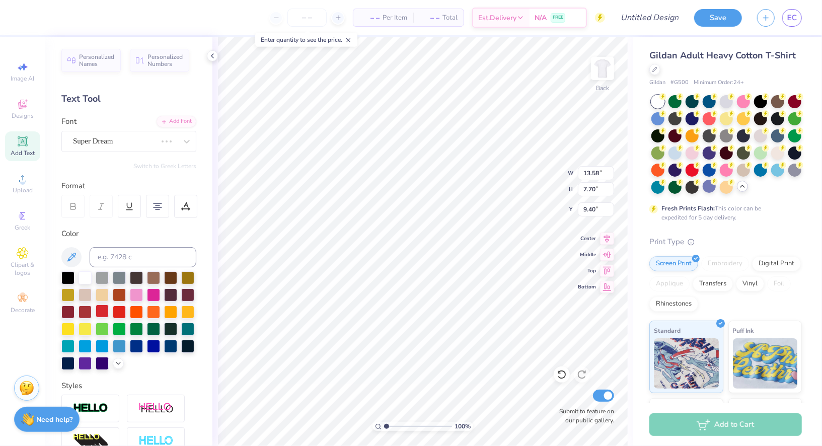
click at [102, 309] on div at bounding box center [102, 310] width 13 height 13
click at [122, 139] on div "Super Dream" at bounding box center [115, 141] width 86 height 16
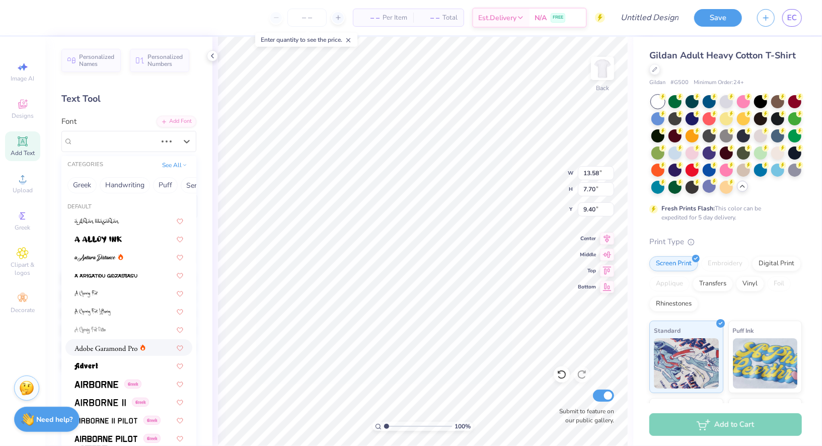
click at [98, 348] on img at bounding box center [105, 348] width 63 height 7
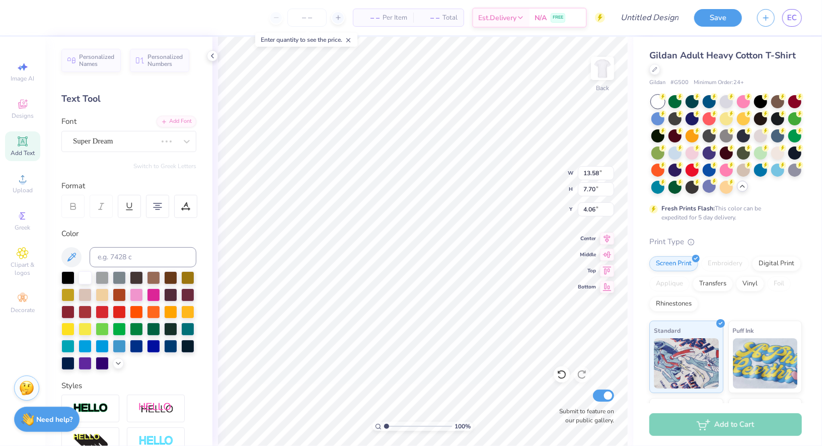
type input "4.06"
type input "5.59"
type input "3.90"
type input "3.60"
type input "7.79"
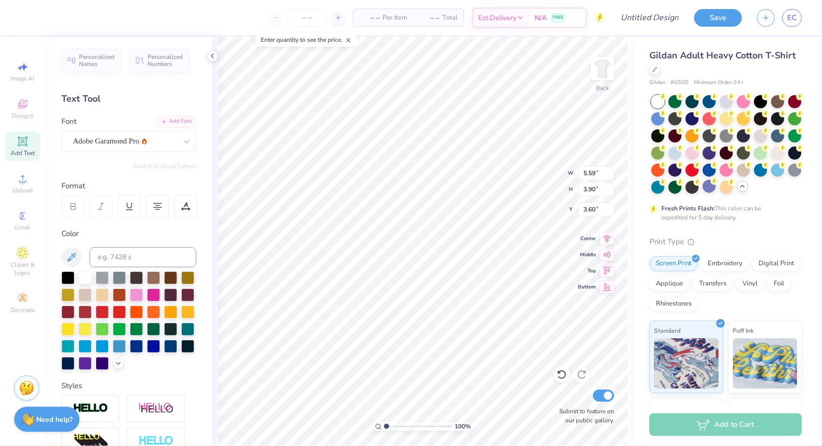
type input "5.44"
type input "3.40"
type textarea "This House Reminds Me of Mu"
click at [803, 22] on div "Save EC" at bounding box center [758, 17] width 128 height 35
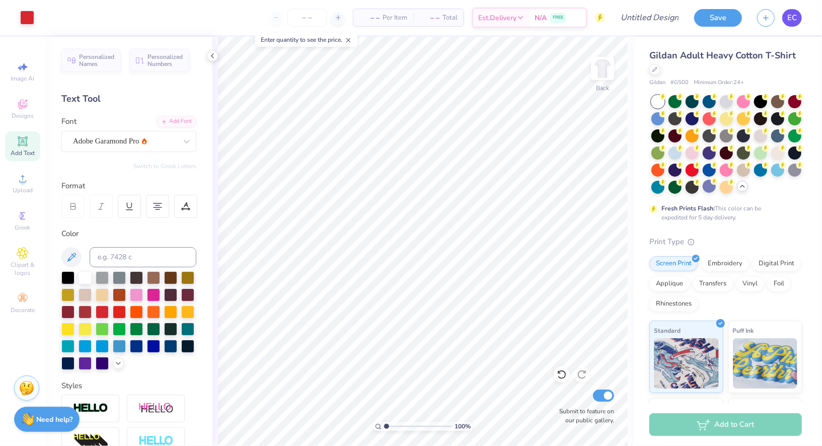
click at [794, 16] on span "EC" at bounding box center [792, 18] width 10 height 12
